Goal: Check status: Check status

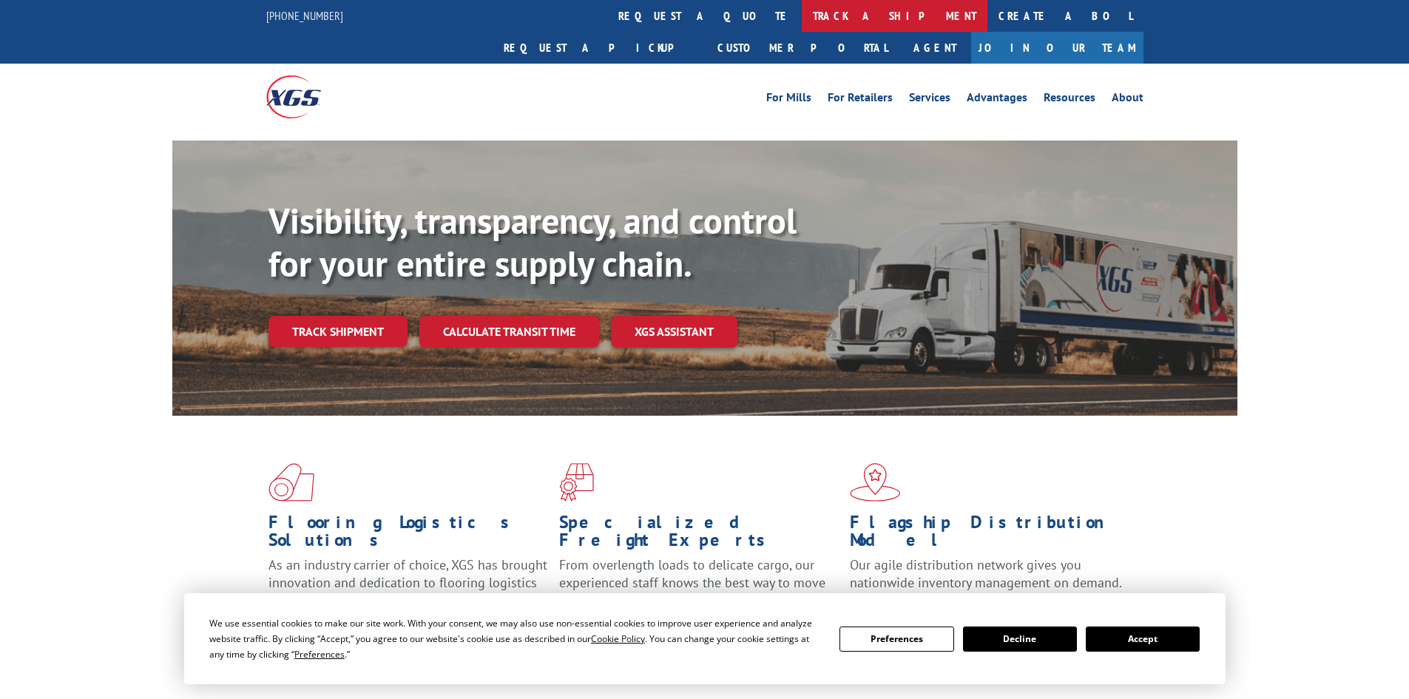
click at [802, 8] on link "track a shipment" at bounding box center [895, 16] width 186 height 32
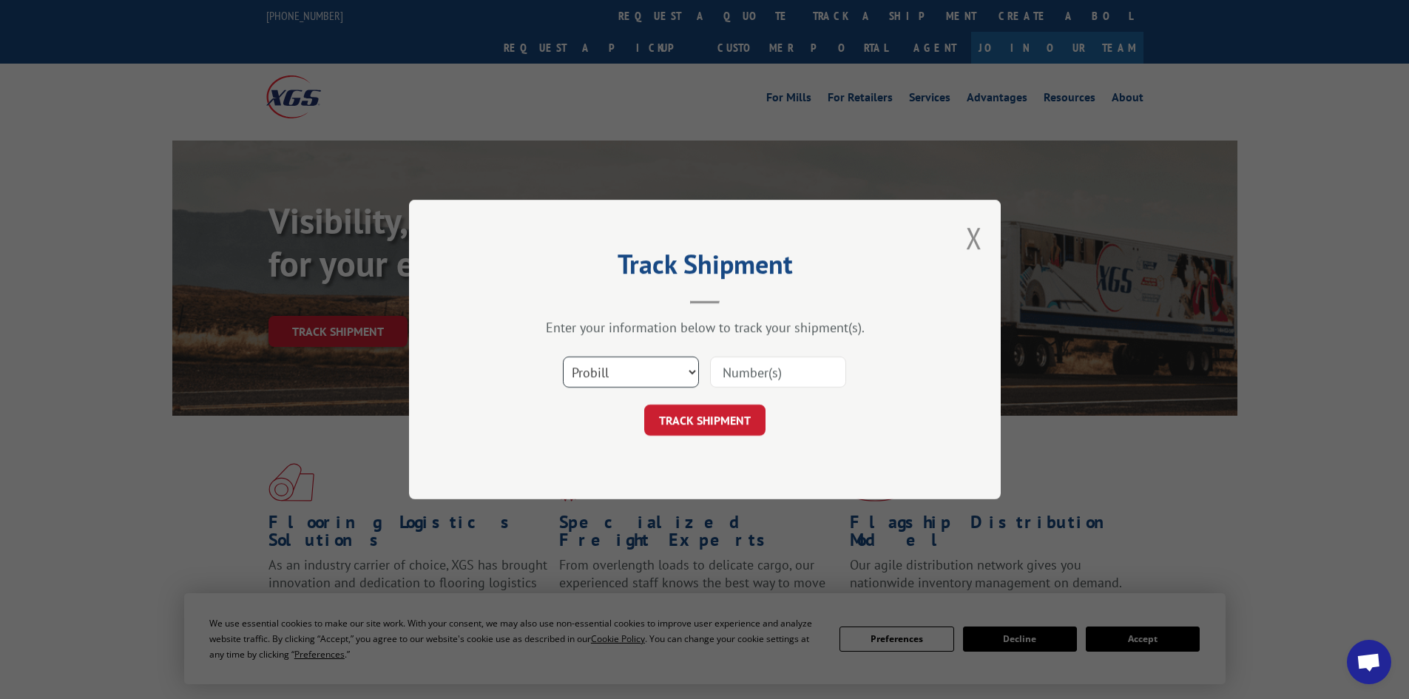
click at [592, 370] on select "Select category... Probill BOL PO" at bounding box center [631, 371] width 136 height 31
select select "bol"
click at [563, 356] on select "Select category... Probill BOL PO" at bounding box center [631, 371] width 136 height 31
click at [789, 375] on input at bounding box center [778, 371] width 136 height 31
click at [742, 376] on input at bounding box center [778, 371] width 136 height 31
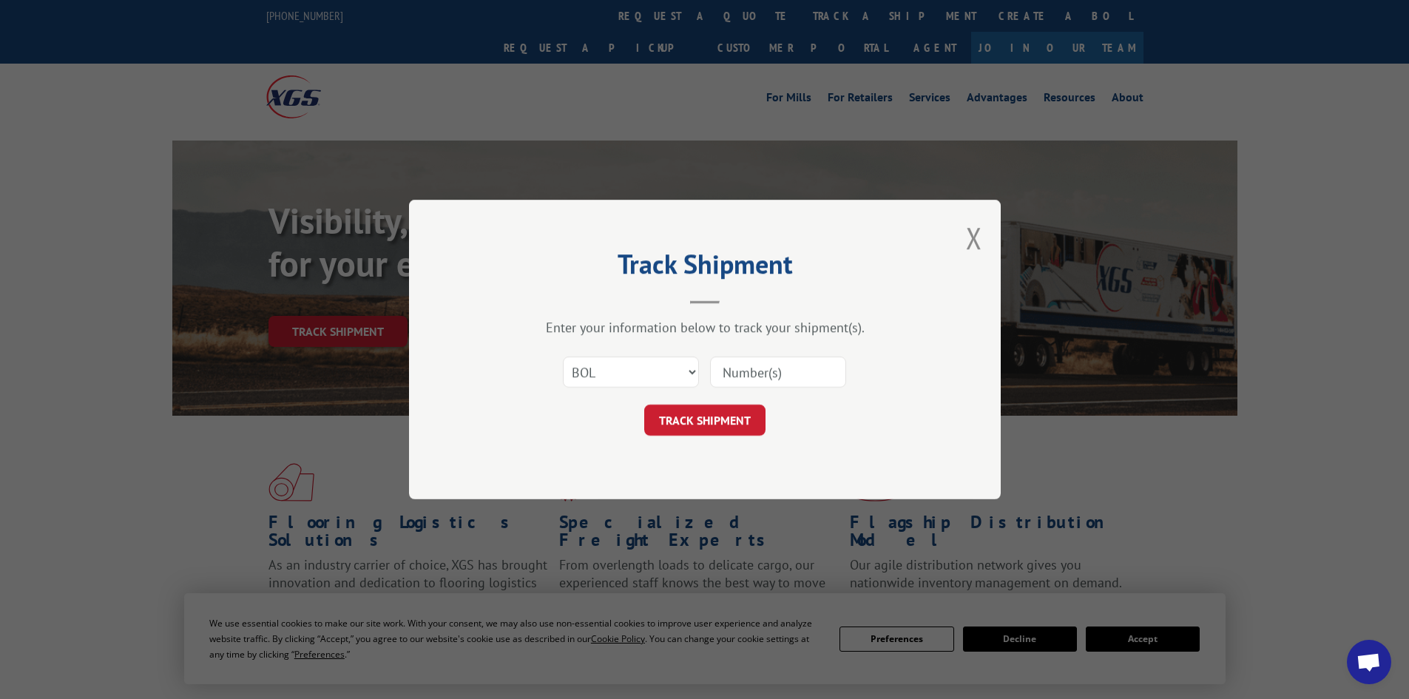
paste input "5620438"
type input "5620438"
click at [717, 416] on button "TRACK SHIPMENT" at bounding box center [704, 419] width 121 height 31
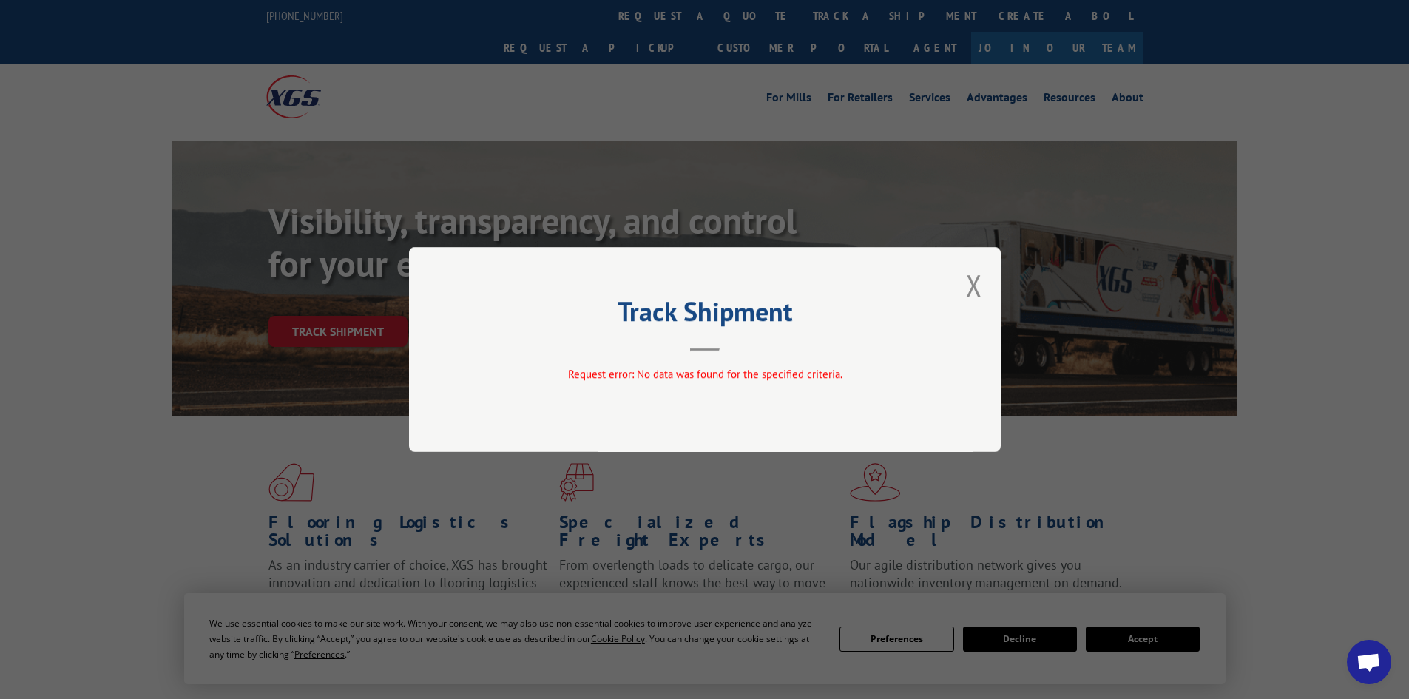
click at [973, 289] on button "Close modal" at bounding box center [974, 284] width 16 height 39
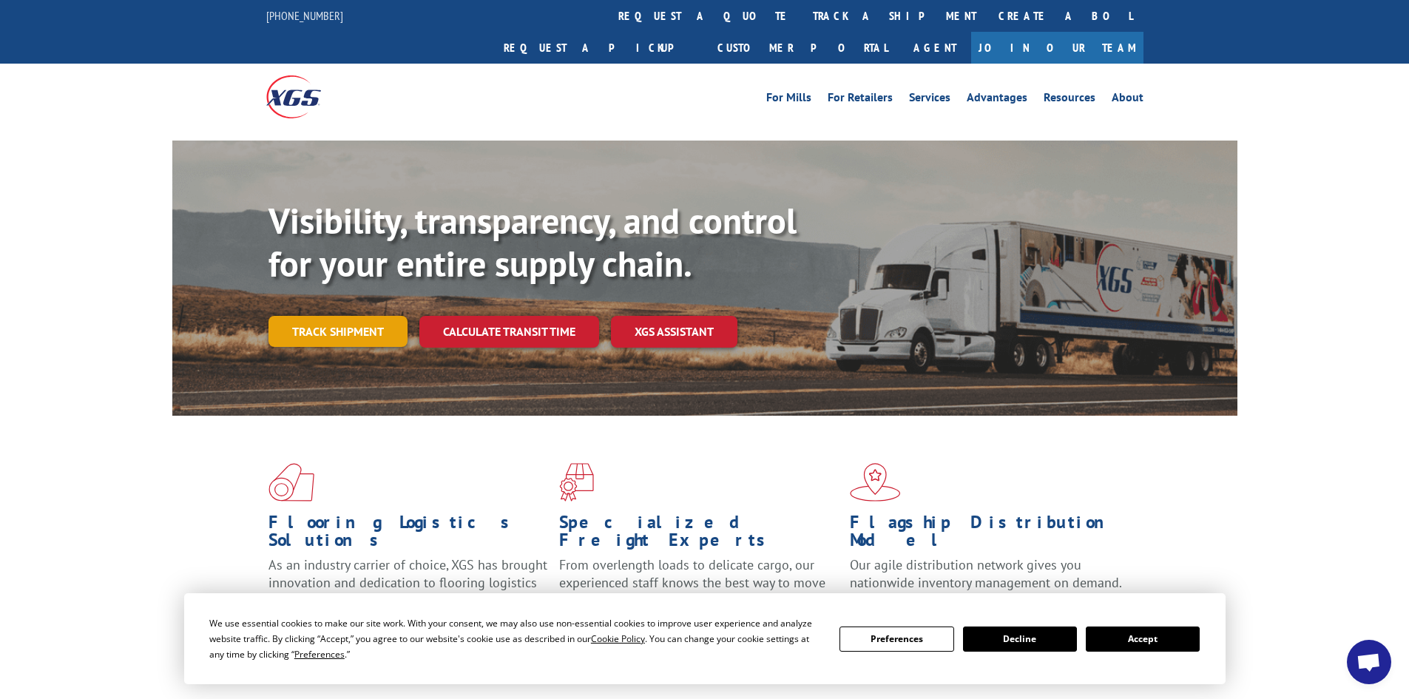
click at [362, 316] on link "Track shipment" at bounding box center [337, 331] width 139 height 31
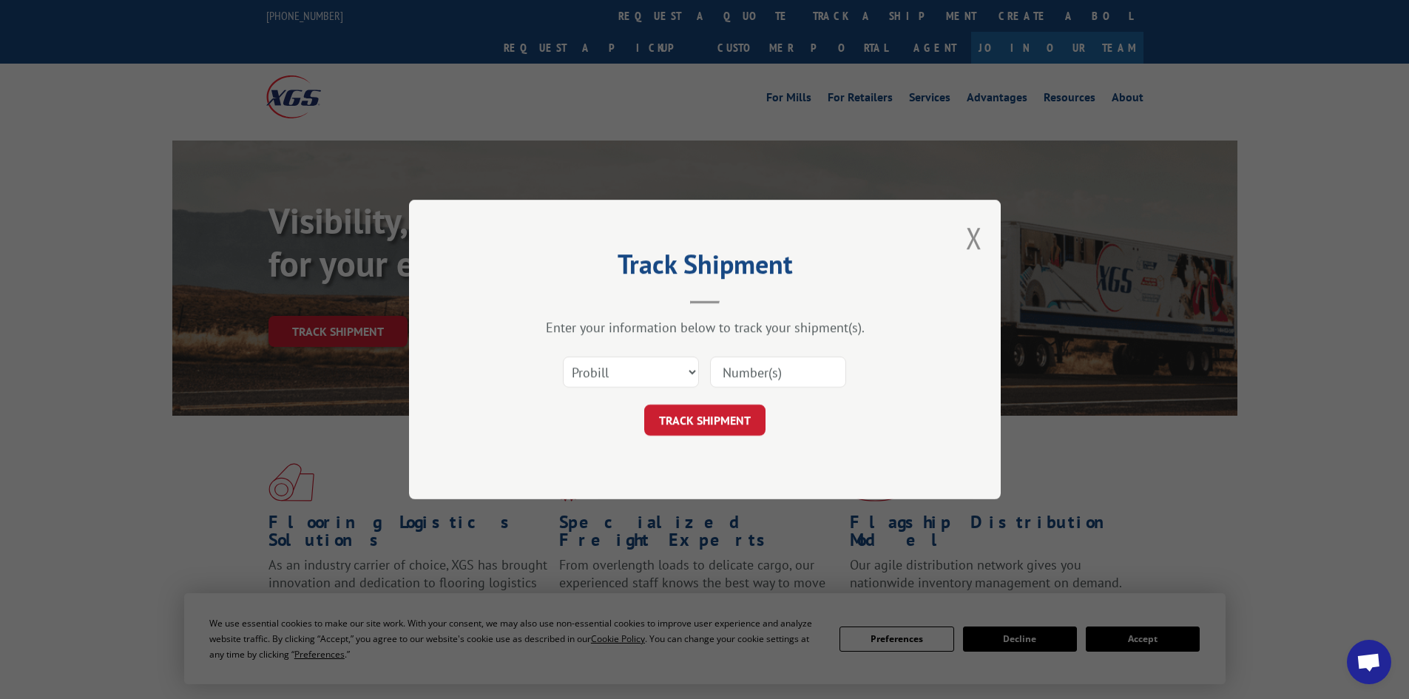
paste input "17524094"
type input "17524094"
click at [683, 415] on button "TRACK SHIPMENT" at bounding box center [704, 419] width 121 height 31
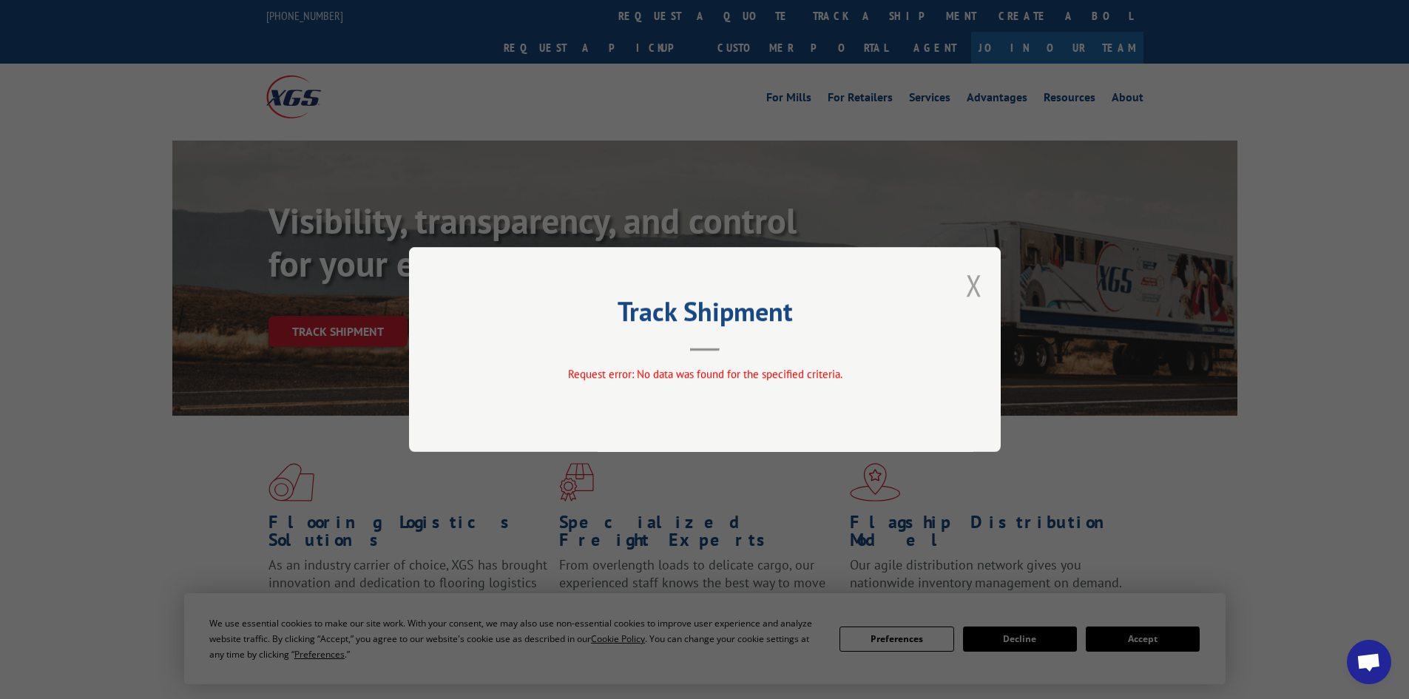
click at [970, 282] on button "Close modal" at bounding box center [974, 284] width 16 height 39
